Goal: Task Accomplishment & Management: Use online tool/utility

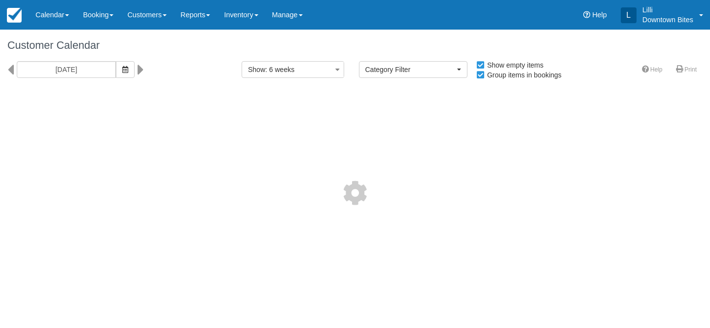
select select
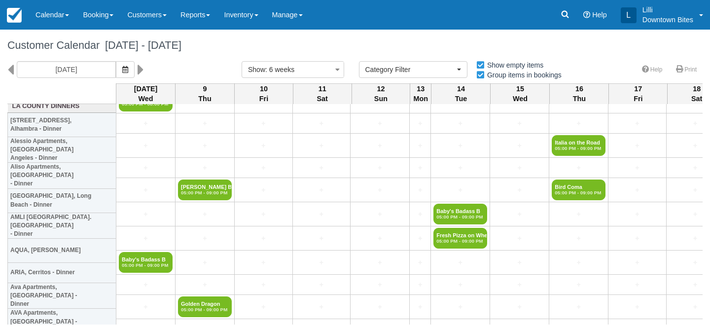
scroll to position [183, 0]
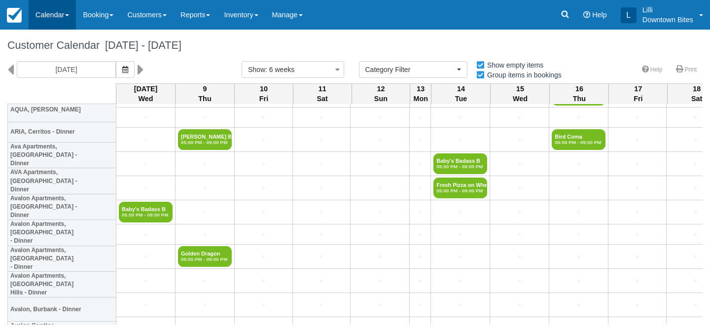
click at [54, 21] on link "Calendar" at bounding box center [52, 15] width 47 height 30
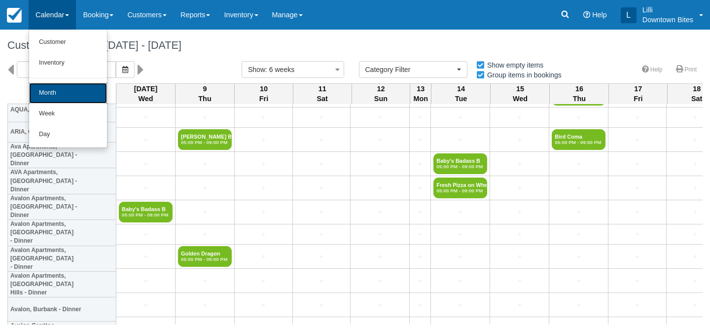
click at [57, 92] on link "Month" at bounding box center [68, 93] width 78 height 21
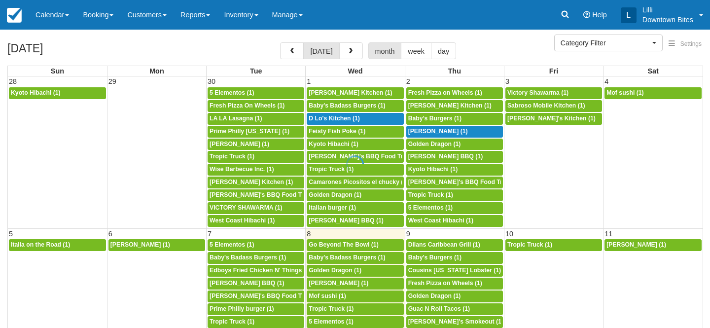
select select
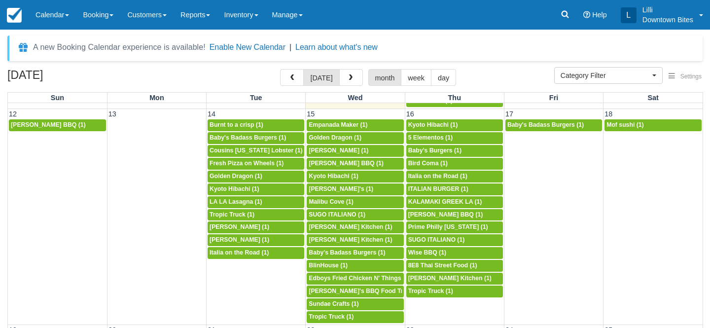
scroll to position [363, 0]
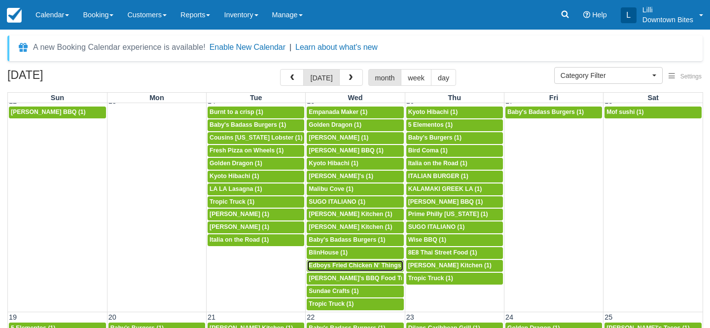
click at [332, 267] on span "Edboys Fried Chicken N' Things (1)" at bounding box center [359, 265] width 101 height 7
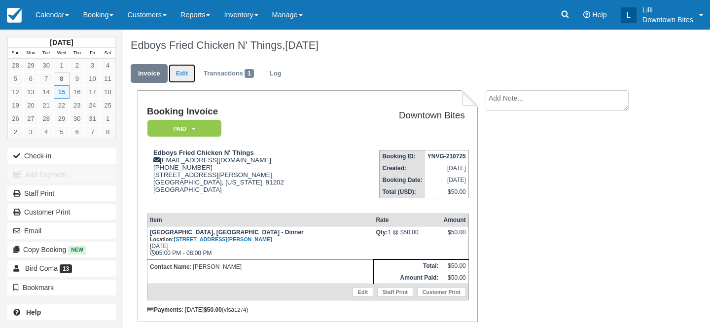
click at [192, 71] on link "Edit" at bounding box center [182, 73] width 27 height 19
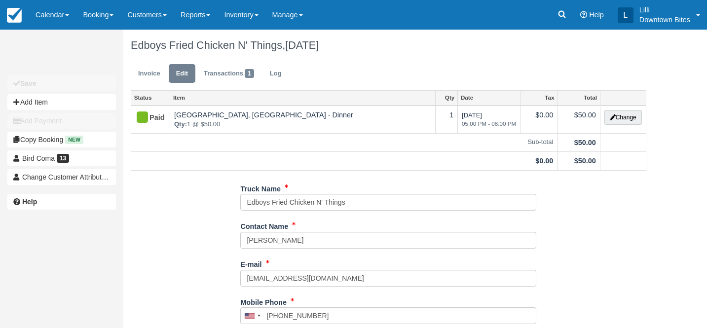
type input "(747) 270-4240"
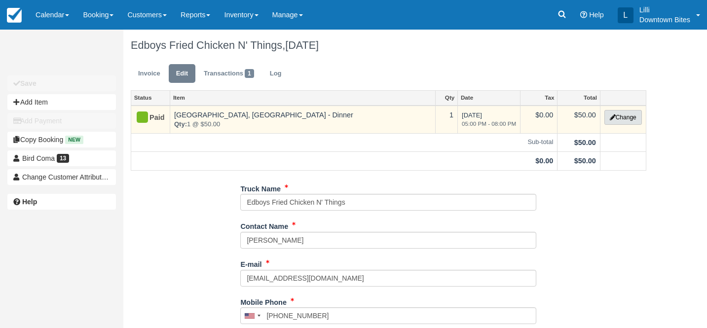
click at [621, 120] on button "Change" at bounding box center [622, 117] width 37 height 15
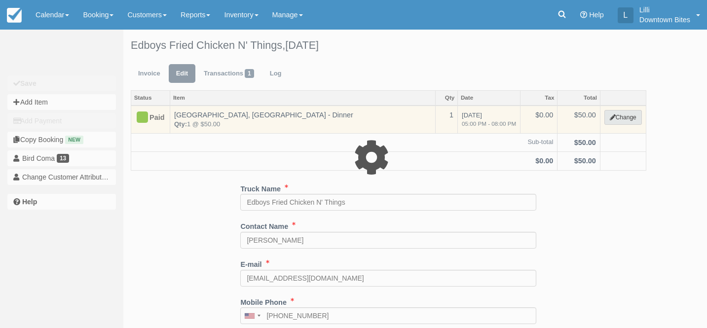
select select "2"
type input "50.00"
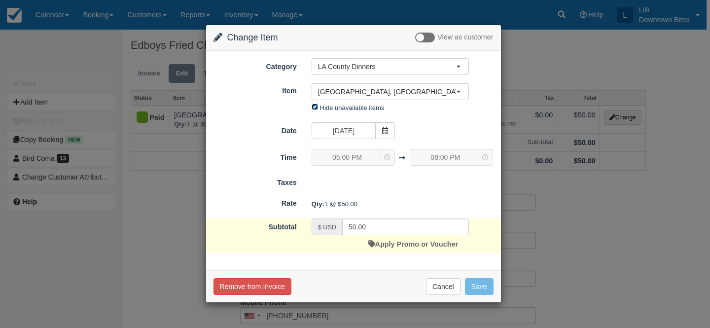
click at [315, 109] on input "Hide unavailable items" at bounding box center [315, 107] width 6 height 6
checkbox input "false"
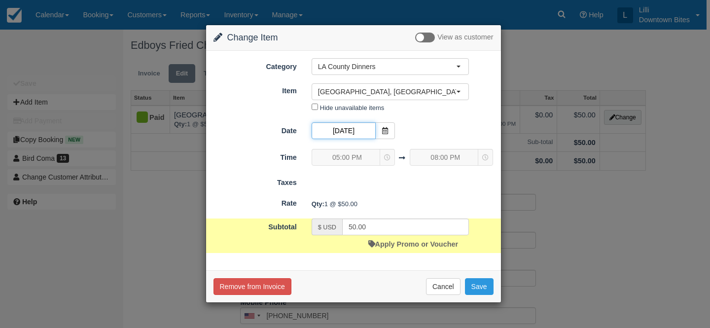
click at [358, 131] on input "10/15/25" at bounding box center [344, 130] width 64 height 17
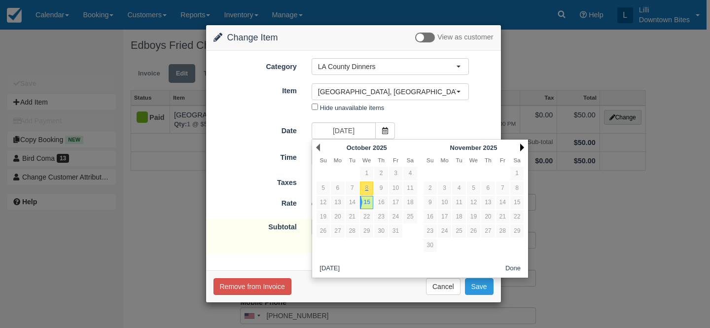
click at [522, 146] on link "Next" at bounding box center [523, 148] width 4 height 8
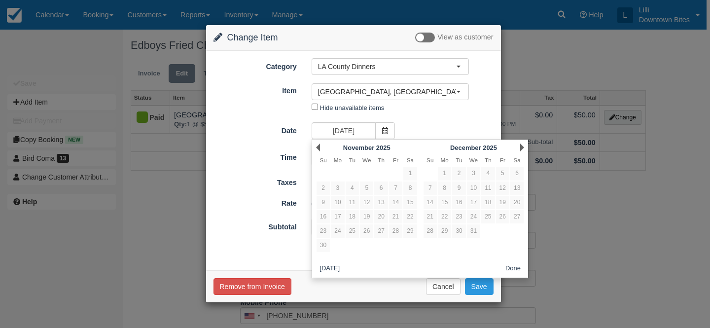
click at [518, 268] on button "Done" at bounding box center [513, 268] width 23 height 12
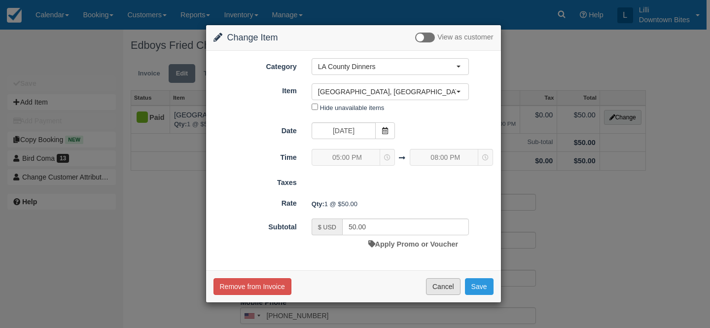
click at [436, 290] on button "Cancel" at bounding box center [443, 286] width 35 height 17
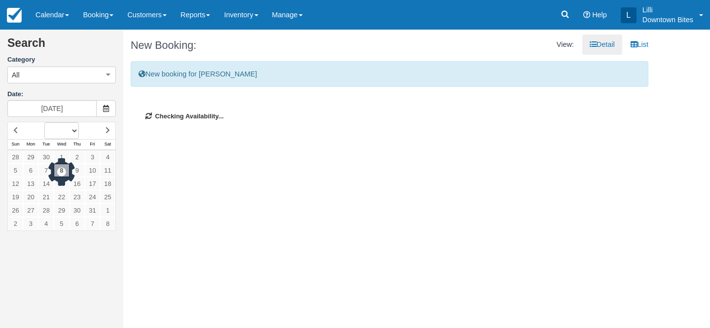
select select
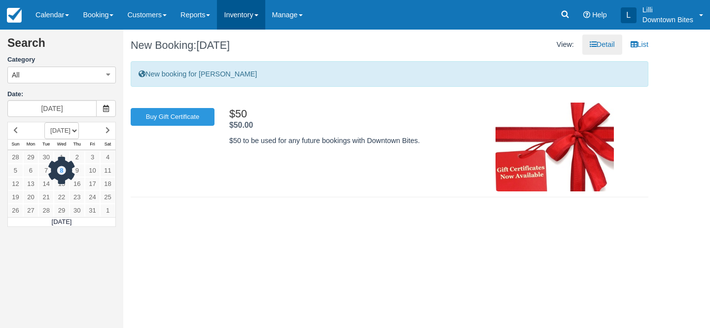
click at [244, 17] on link "Inventory" at bounding box center [241, 15] width 48 height 30
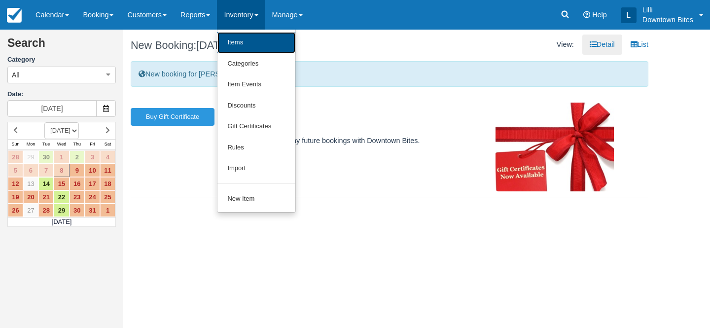
click at [250, 47] on link "Items" at bounding box center [257, 42] width 78 height 21
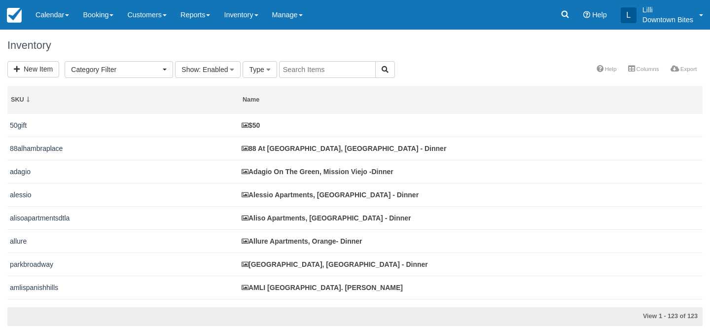
select select
click at [199, 68] on span ": Enabled" at bounding box center [213, 70] width 29 height 8
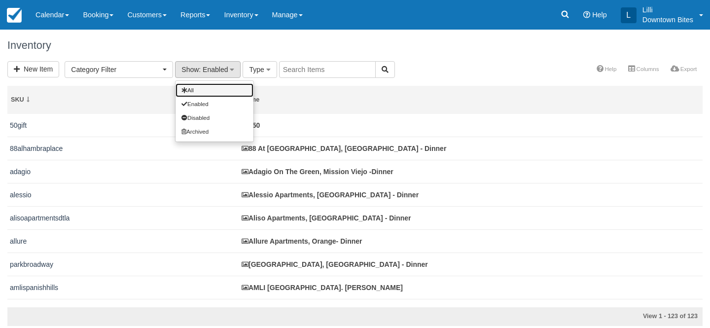
click at [206, 85] on link "All" at bounding box center [215, 90] width 78 height 14
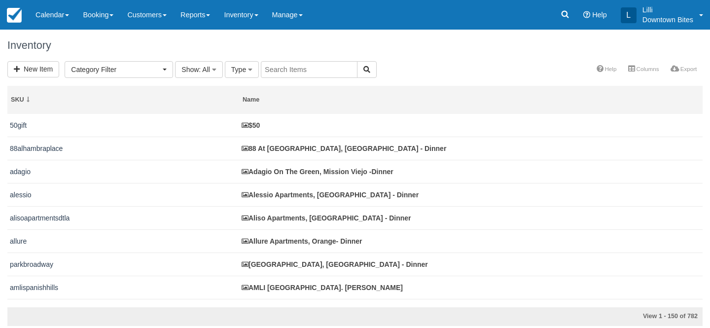
click at [292, 69] on input "text" at bounding box center [309, 69] width 97 height 17
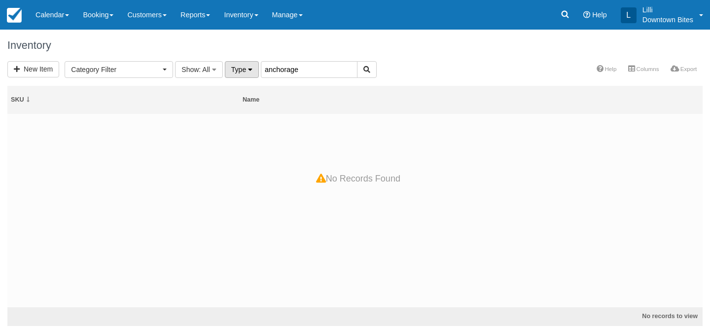
drag, startPoint x: 303, startPoint y: 72, endPoint x: 250, endPoint y: 72, distance: 53.3
click at [250, 72] on form "New Item Category Filter Los Angeles Dessert (1) LA County Dinners (60) LA Lunc…" at bounding box center [192, 70] width 370 height 8
type input "marina harbor"
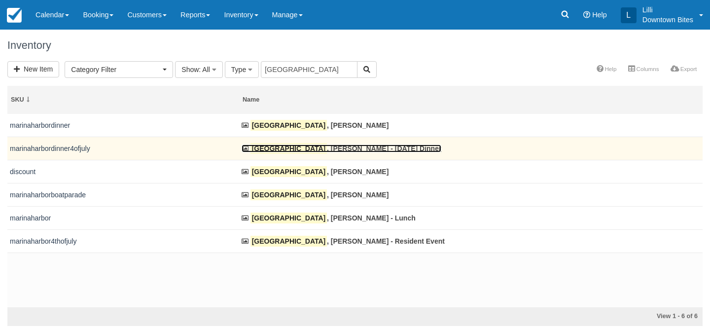
click at [295, 152] on mark "[GEOGRAPHIC_DATA]" at bounding box center [289, 148] width 76 height 11
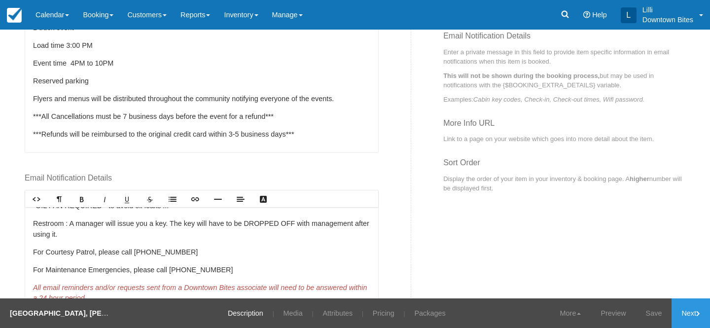
scroll to position [127, 0]
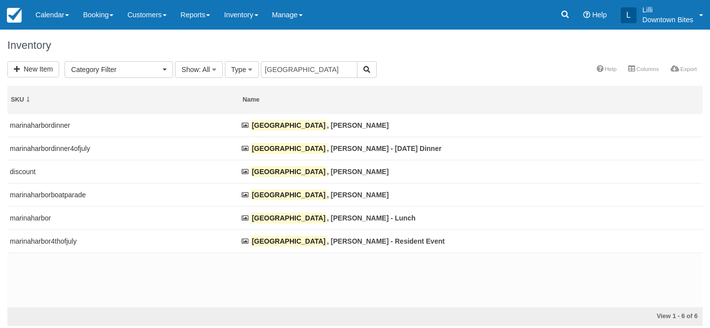
select select
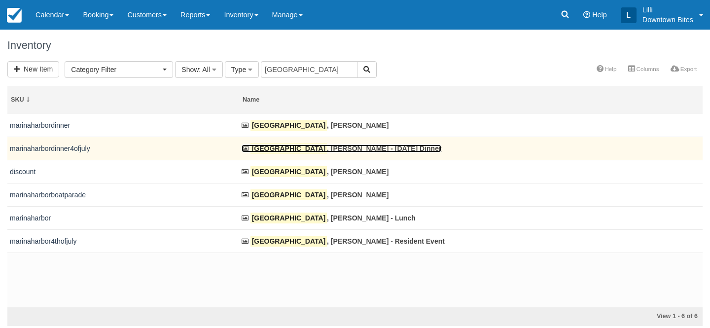
click at [300, 148] on mark "[GEOGRAPHIC_DATA]" at bounding box center [289, 148] width 76 height 11
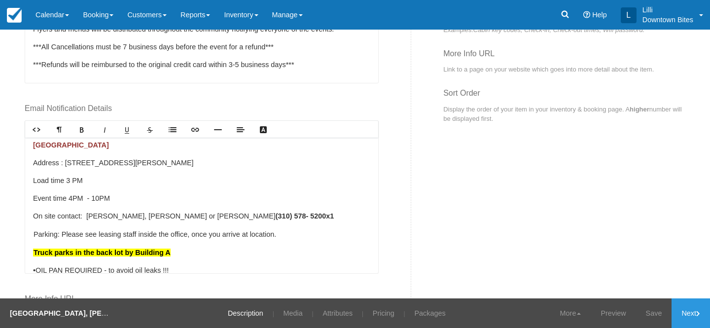
scroll to position [4, 0]
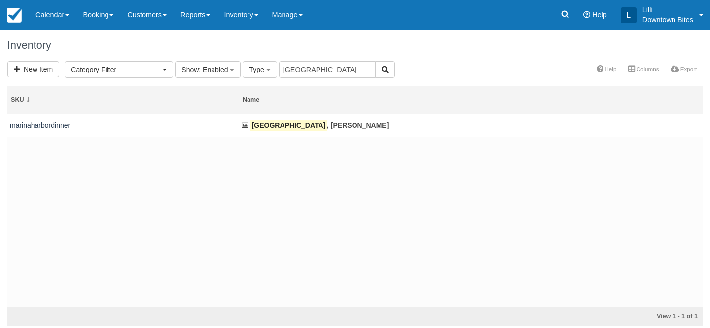
select select
click at [218, 70] on span ": Enabled" at bounding box center [213, 70] width 29 height 8
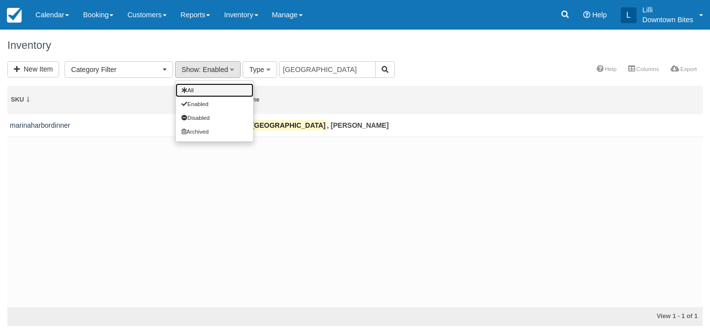
click at [216, 87] on link "All" at bounding box center [215, 90] width 78 height 14
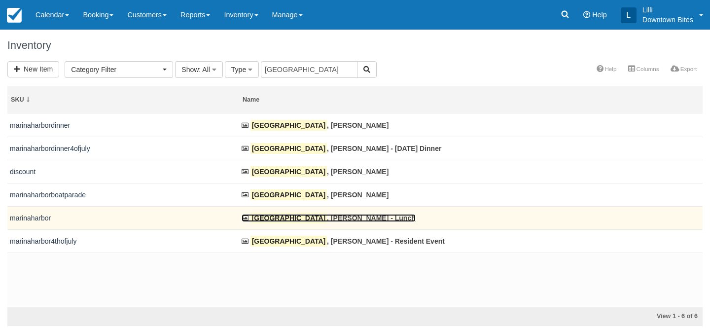
click at [309, 218] on link "[GEOGRAPHIC_DATA] , [PERSON_NAME] - Lunch" at bounding box center [329, 218] width 174 height 8
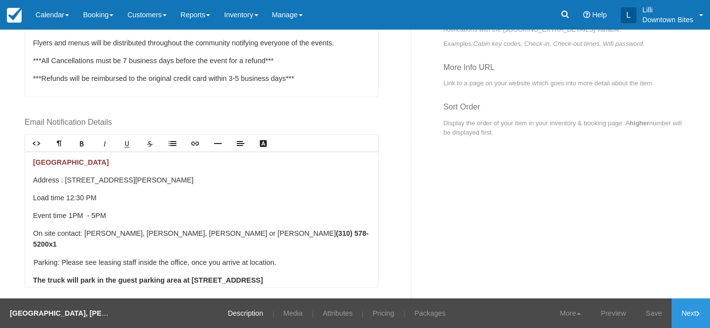
scroll to position [568, 0]
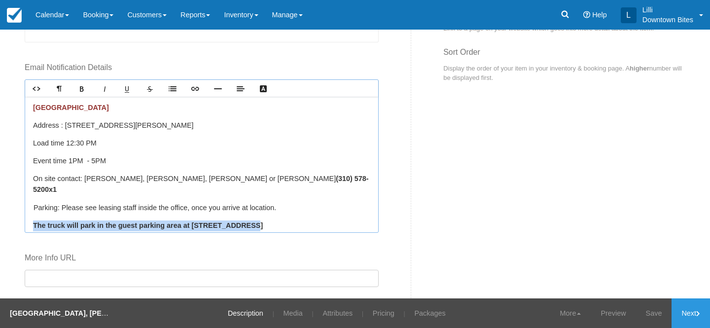
drag, startPoint x: 259, startPoint y: 218, endPoint x: 23, endPoint y: 215, distance: 236.4
click at [23, 215] on div "Details Rich text editor Lunch /Dinner Service 1 truck events Load time 12:30 P…" at bounding box center [214, 116] width 394 height 488
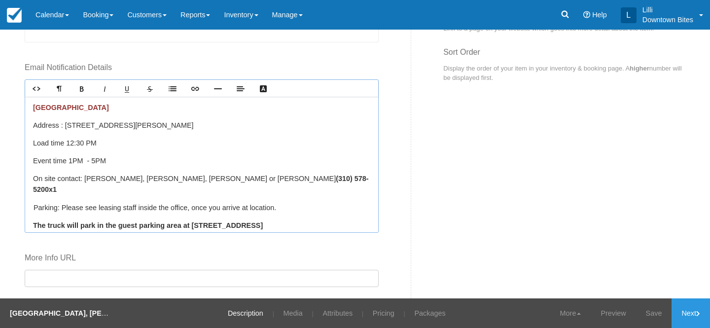
click at [261, 221] on p "The truck will park in the guest parking area at [STREET_ADDRESS]" at bounding box center [201, 226] width 337 height 11
drag, startPoint x: 251, startPoint y: 216, endPoint x: 193, endPoint y: 213, distance: 57.3
click at [193, 221] on p "The truck will park in the guest parking area at [STREET_ADDRESS]" at bounding box center [201, 226] width 337 height 11
click at [561, 314] on link "More" at bounding box center [571, 313] width 41 height 30
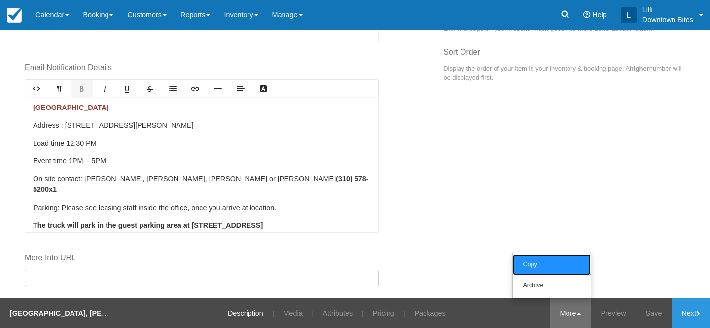
click at [534, 262] on link "Copy" at bounding box center [552, 265] width 78 height 21
